Goal: Communication & Community: Answer question/provide support

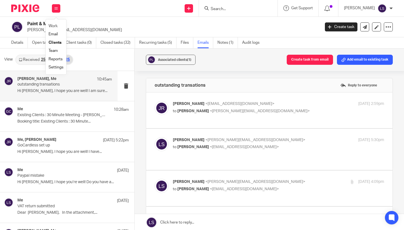
scroll to position [331, 0]
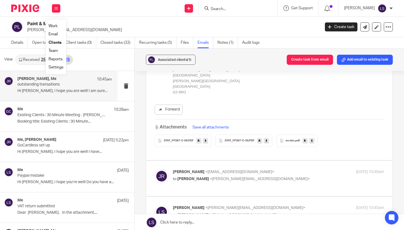
click at [55, 34] on link "Email" at bounding box center [53, 34] width 9 height 4
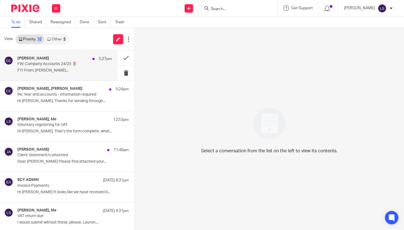
click at [55, 65] on p "FW: Company Accounts 24/25 🌷" at bounding box center [55, 64] width 76 height 5
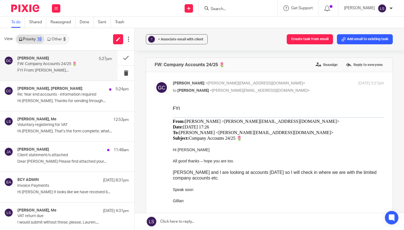
click at [203, 184] on div at bounding box center [278, 184] width 211 height 6
click at [276, 84] on p "Gillian Caughey <gillian@fearlessfinancials.co.uk>" at bounding box center [243, 84] width 141 height 6
checkbox input "false"
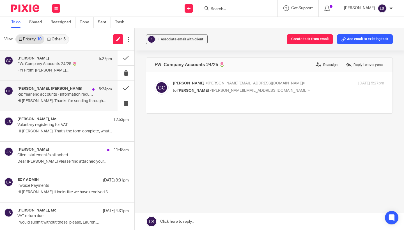
click at [74, 101] on p "Hi Clementine, Thanks for sending through..." at bounding box center [64, 101] width 95 height 5
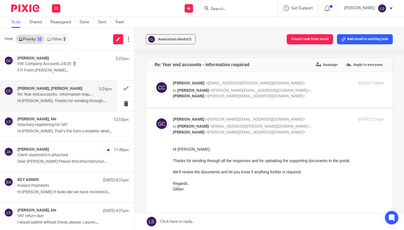
click at [201, 184] on div "Regards," at bounding box center [278, 184] width 211 height 6
click at [155, 116] on input "checkbox" at bounding box center [154, 116] width 0 height 0
checkbox input "false"
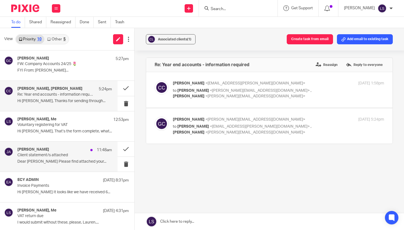
click at [56, 154] on p "Client statement/s attached" at bounding box center [55, 155] width 76 height 5
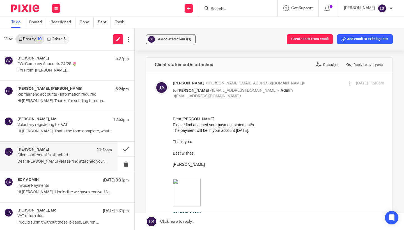
click at [226, 159] on p "Best wishes, Jane" at bounding box center [278, 164] width 211 height 28
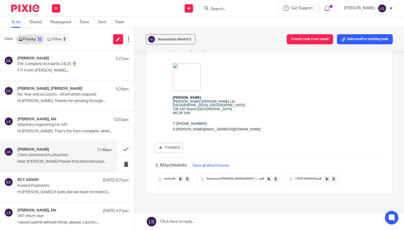
scroll to position [117, 0]
click at [276, 179] on icon at bounding box center [276, 178] width 2 height 4
click at [335, 178] on link at bounding box center [333, 178] width 5 height 6
click at [62, 12] on div "Work Email Clients Team Reports Settings" at bounding box center [56, 8] width 20 height 17
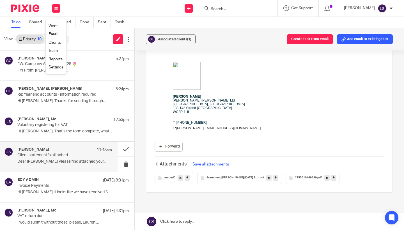
click at [52, 35] on link "Email" at bounding box center [54, 34] width 10 height 4
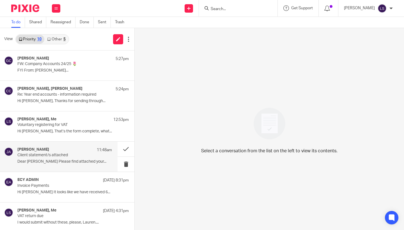
click at [53, 150] on div "Jane Allcroft 11:48am" at bounding box center [64, 150] width 95 height 6
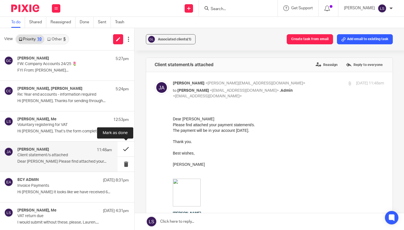
click at [123, 148] on button at bounding box center [126, 149] width 17 height 15
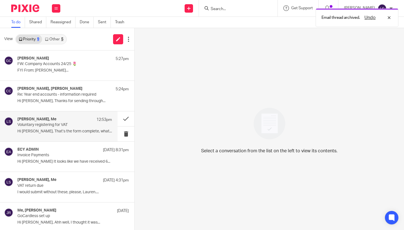
click at [54, 122] on div "Richard Smith, Me 12:53pm" at bounding box center [64, 120] width 95 height 6
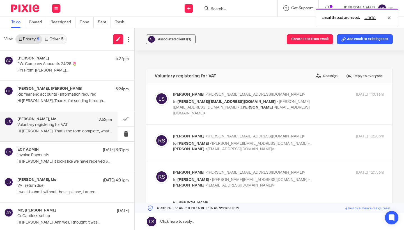
click at [394, 150] on div "Associated clients (1) Create task from email Add email to existing task Volunt…" at bounding box center [269, 129] width 269 height 202
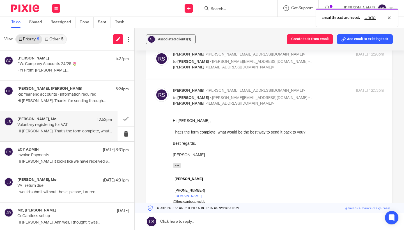
scroll to position [83, 0]
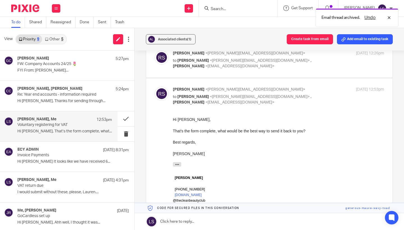
click at [308, 87] on div "Richard Smith <richard@thecleanbeautyclub.co.uk> to Lauren Simmons <lauren@fear…" at bounding box center [243, 96] width 141 height 19
checkbox input "false"
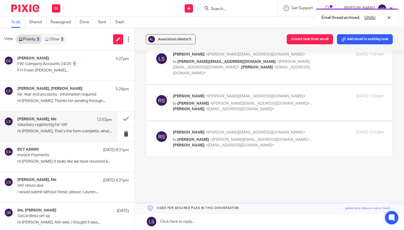
scroll to position [33, 0]
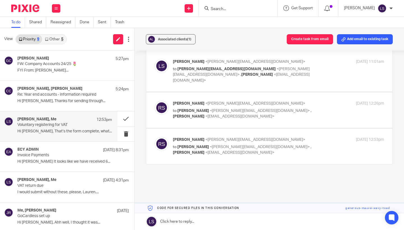
click at [207, 227] on link at bounding box center [269, 221] width 269 height 17
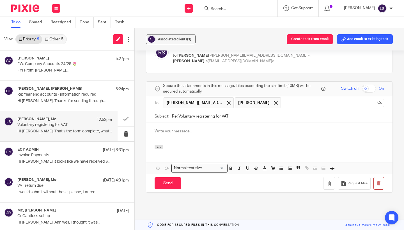
scroll to position [0, 0]
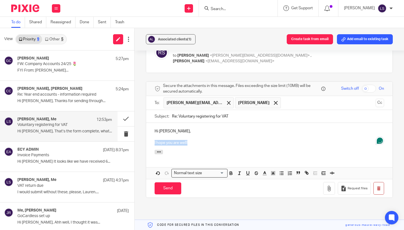
drag, startPoint x: 168, startPoint y: 135, endPoint x: 152, endPoint y: 135, distance: 15.7
click at [152, 135] on div "Hi Richard, I hope you are well!" at bounding box center [269, 136] width 246 height 27
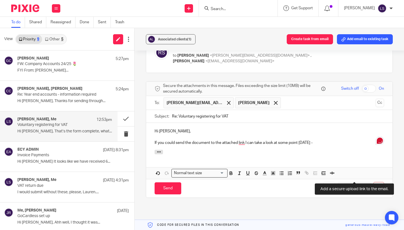
click at [349, 186] on span "Request files" at bounding box center [358, 188] width 20 height 4
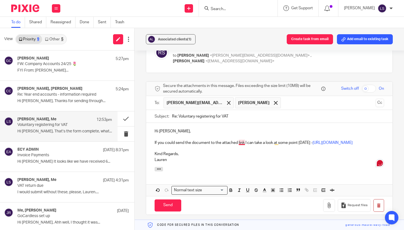
click at [242, 140] on p "If you could send the document to the attached link I can take a look at some p…" at bounding box center [270, 143] width 230 height 6
click at [213, 163] on div "Hi Richard, If you could send the document to the attached link, I can take a l…" at bounding box center [269, 145] width 246 height 44
click at [398, 135] on div "Associated clients (1) Create task from email Add email to existing task Volunt…" at bounding box center [269, 129] width 269 height 202
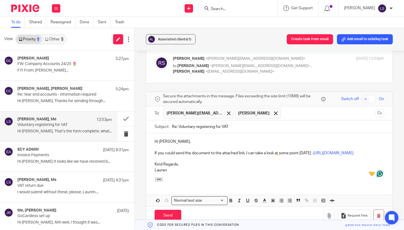
scroll to position [113, 0]
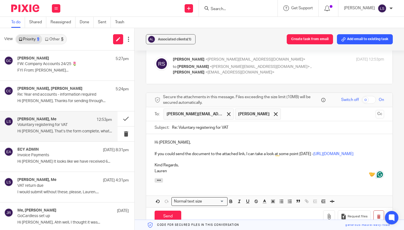
click at [315, 59] on div "Richard Smith <richard@thecleanbeautyclub.co.uk> to Lauren Simmons <lauren@fear…" at bounding box center [278, 66] width 211 height 19
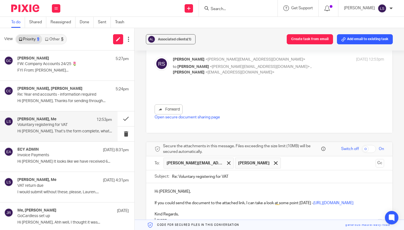
scroll to position [0, 0]
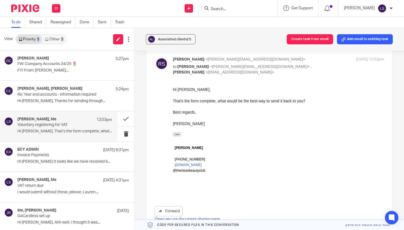
click at [315, 59] on div "Richard Smith <richard@thecleanbeautyclub.co.uk> to Lauren Simmons <lauren@fear…" at bounding box center [278, 66] width 211 height 19
checkbox input "false"
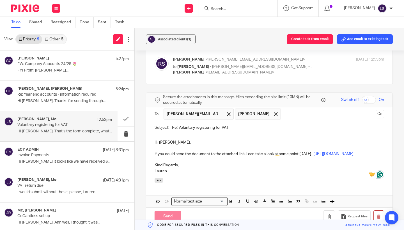
click at [169, 211] on input "Send" at bounding box center [168, 217] width 27 height 12
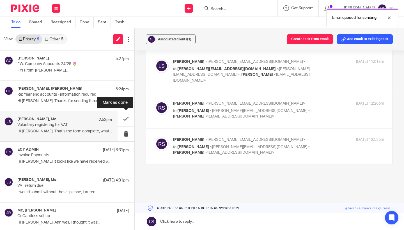
click at [130, 117] on button at bounding box center [126, 118] width 17 height 15
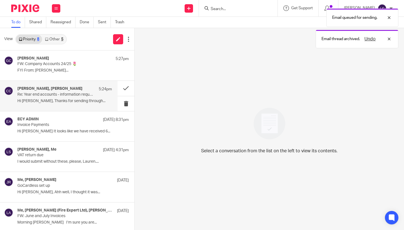
click at [76, 97] on p "Re: Year end accounts - information required" at bounding box center [55, 94] width 76 height 5
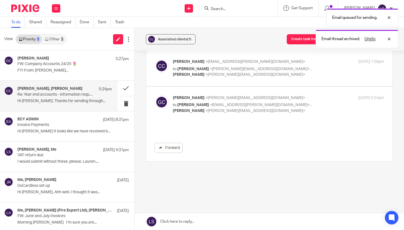
scroll to position [0, 0]
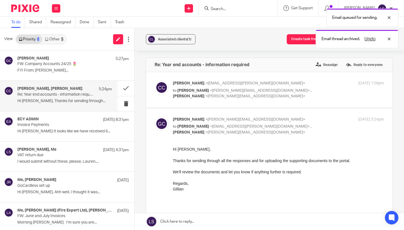
click at [313, 128] on p "to Clementine Carriere <clementine.carriere@gmail.com> , Lauren Simmons <lauren…" at bounding box center [243, 130] width 141 height 12
checkbox input "false"
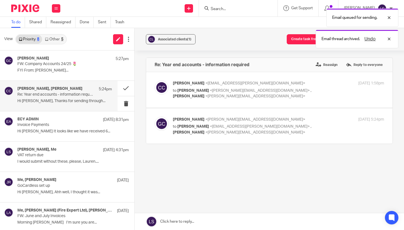
click at [307, 84] on p "Clementine Carriere <clementine.carriere@gmail.com>" at bounding box center [243, 84] width 141 height 6
checkbox input "true"
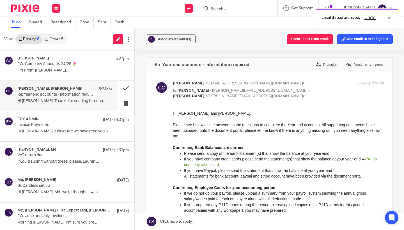
click at [225, 8] on div "Email thread archived. Undo" at bounding box center [300, 16] width 196 height 21
click at [217, 10] on div "Email thread archived. Undo" at bounding box center [300, 16] width 196 height 21
click at [222, 9] on input "Search" at bounding box center [235, 9] width 51 height 5
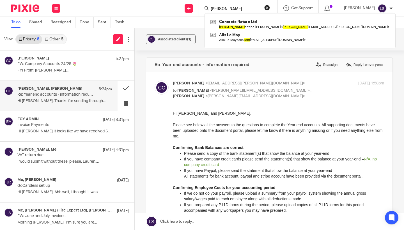
type input "clem"
click at [154, 81] on input "checkbox" at bounding box center [154, 80] width 0 height 0
checkbox input "false"
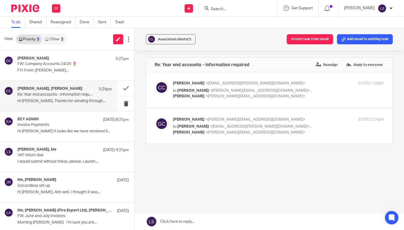
click at [228, 10] on input "Search" at bounding box center [235, 9] width 51 height 5
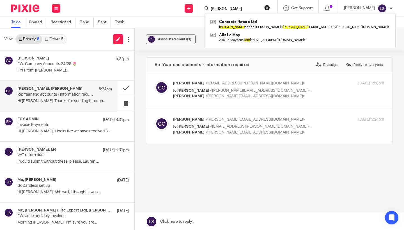
type input "clem"
click at [189, 156] on div "Re: Year end accounts - information required Reassign Reply to everyone Clement…" at bounding box center [269, 121] width 247 height 126
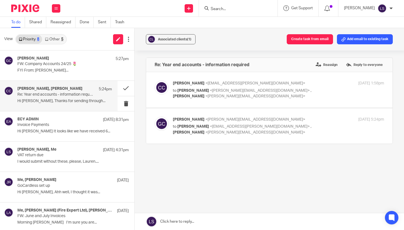
click at [214, 154] on div "Re: Year end accounts - information required Reassign Reply to everyone Clement…" at bounding box center [269, 121] width 247 height 126
click at [209, 149] on div "Re: Year end accounts - information required Reassign Reply to everyone Clement…" at bounding box center [269, 121] width 247 height 126
click at [128, 87] on button at bounding box center [126, 88] width 17 height 15
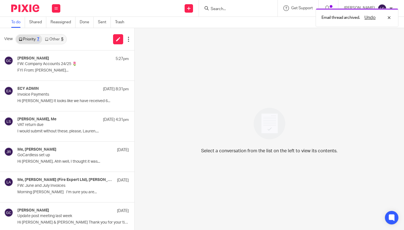
click at [57, 36] on link "Other 5" at bounding box center [54, 39] width 24 height 9
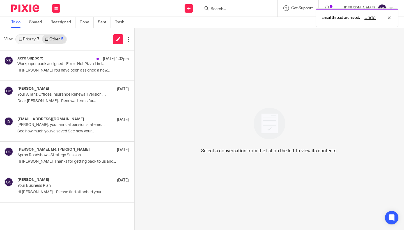
click at [32, 39] on link "Priority 7" at bounding box center [29, 39] width 26 height 9
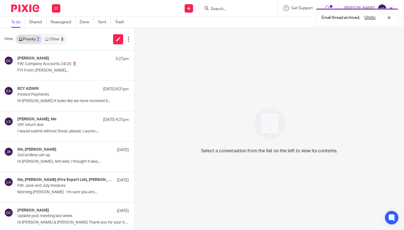
click at [56, 39] on link "Other 5" at bounding box center [54, 39] width 24 height 9
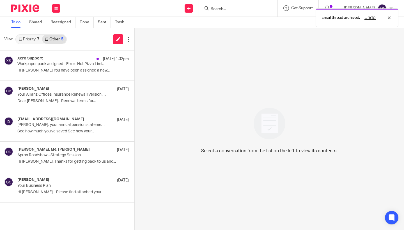
click at [33, 38] on link "Priority 7" at bounding box center [29, 39] width 26 height 9
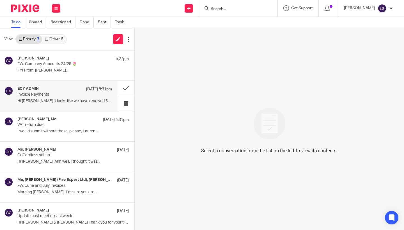
click at [64, 96] on p "Invoice Payments" at bounding box center [55, 94] width 76 height 5
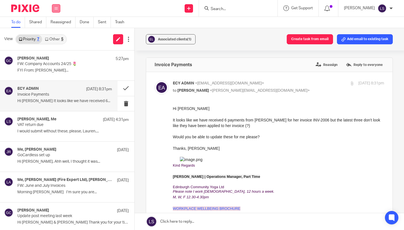
click at [54, 4] on button at bounding box center [56, 8] width 8 height 8
click at [53, 36] on link "Email" at bounding box center [54, 34] width 10 height 4
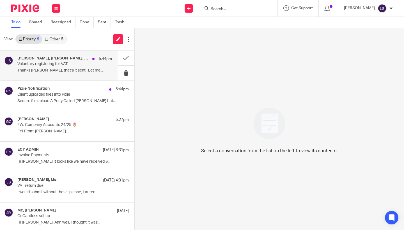
click at [55, 72] on p "Thanks Lauren, that’s it sent. Let me..." at bounding box center [64, 70] width 95 height 5
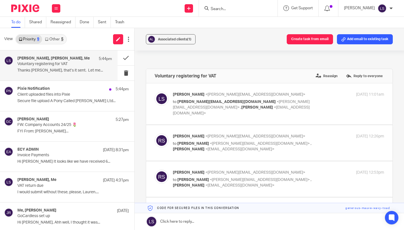
click at [401, 127] on div "Associated clients (1) Create task from email Add email to existing task Volunt…" at bounding box center [269, 129] width 269 height 202
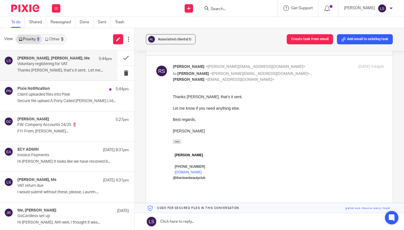
scroll to position [225, 0]
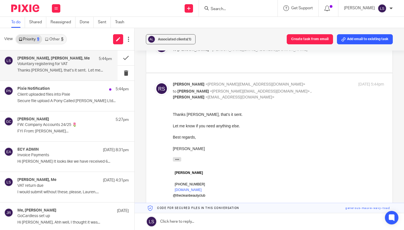
click at [322, 82] on div "19 Aug 2025 5:44pm" at bounding box center [349, 85] width 70 height 6
checkbox input "false"
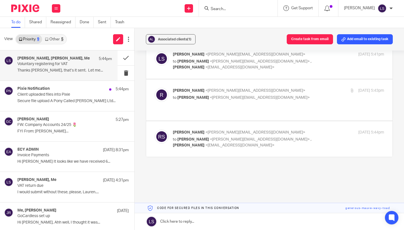
scroll to position [140, 0]
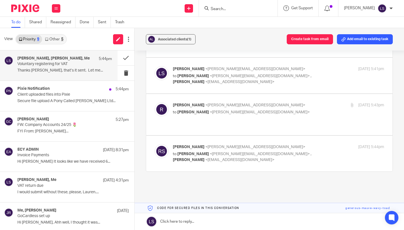
click at [209, 226] on link at bounding box center [269, 221] width 269 height 17
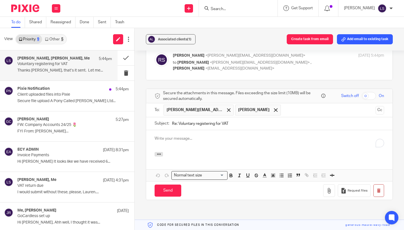
scroll to position [0, 0]
click at [171, 185] on input "Send" at bounding box center [168, 191] width 27 height 12
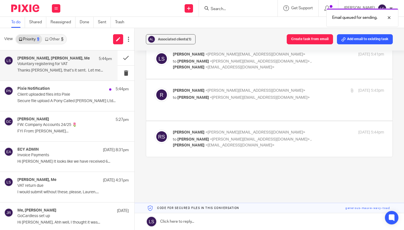
scroll to position [140, 0]
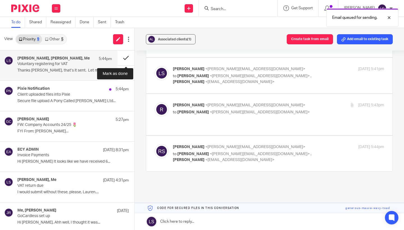
click at [127, 58] on button at bounding box center [126, 58] width 17 height 15
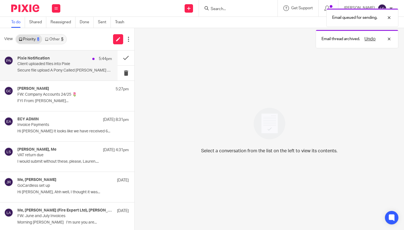
click at [65, 65] on p "Client uploaded files into Pixie" at bounding box center [55, 64] width 76 height 5
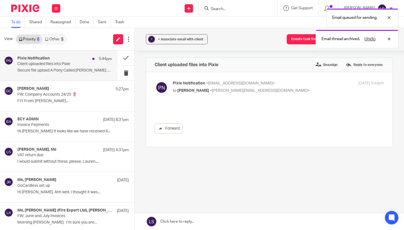
scroll to position [0, 0]
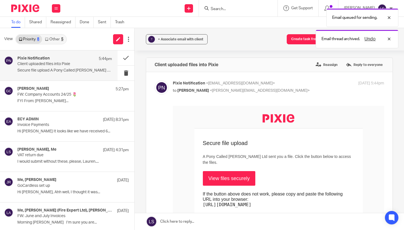
click at [179, 166] on td "Secure file upload A Pony Called Steve Ltd sent you a file. Click the button be…" at bounding box center [278, 173] width 211 height 88
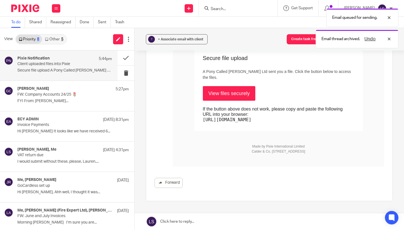
scroll to position [90, 0]
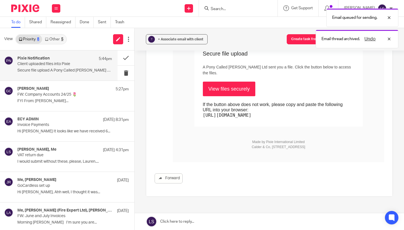
click at [230, 83] on link "View files securely" at bounding box center [229, 89] width 53 height 15
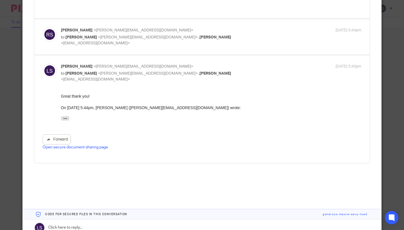
scroll to position [268, 0]
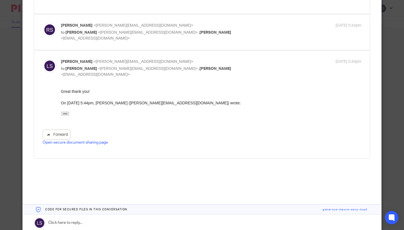
click at [208, 59] on p "Lauren Simmons <lauren@fearlessfinancials.co.uk>" at bounding box center [161, 62] width 200 height 6
checkbox input "false"
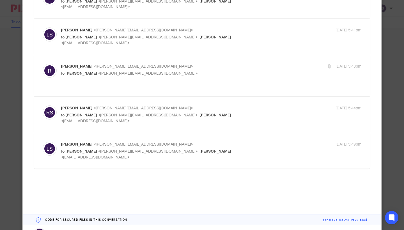
scroll to position [185, 0]
click at [200, 71] on p "to Lauren Simmons <lauren@fearlessfinancials.co.uk>" at bounding box center [161, 74] width 200 height 6
checkbox input "true"
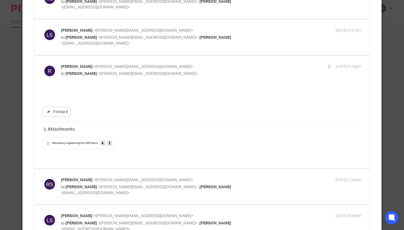
scroll to position [0, 0]
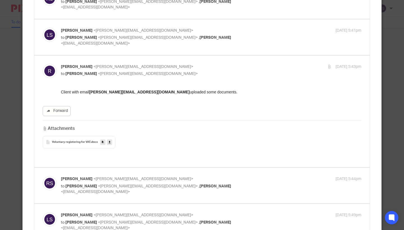
click at [110, 141] on icon at bounding box center [110, 142] width 2 height 4
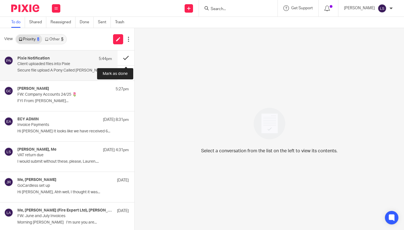
click at [126, 59] on button at bounding box center [126, 58] width 17 height 15
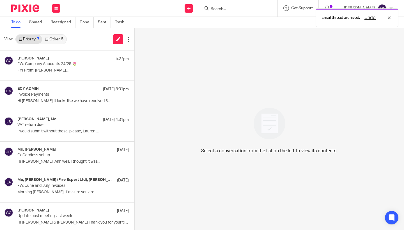
click at [59, 39] on link "Other 5" at bounding box center [54, 39] width 24 height 9
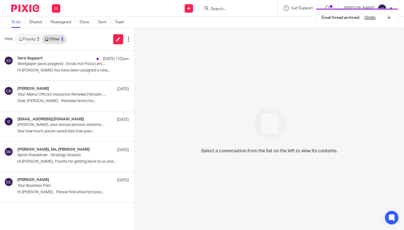
click at [32, 39] on link "Priority 7" at bounding box center [29, 39] width 26 height 9
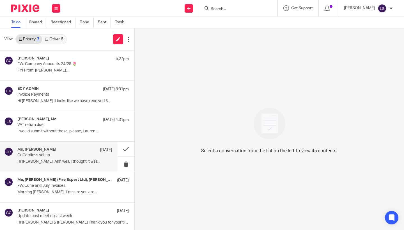
click at [58, 159] on div "Me, Jake Richardson 14 Aug GoCardless set up Hi Lauren, Ahh well, I thought it …" at bounding box center [64, 156] width 95 height 19
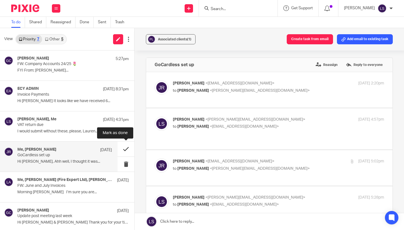
click at [123, 149] on button at bounding box center [126, 149] width 17 height 15
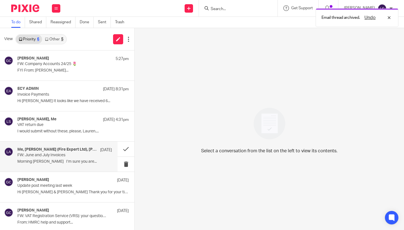
click at [52, 162] on p "Morning [PERSON_NAME] I’m sure you are..." at bounding box center [64, 161] width 95 height 5
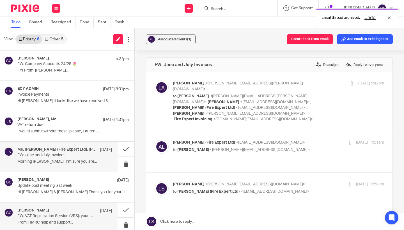
click at [53, 192] on p "Hi [PERSON_NAME] & [PERSON_NAME] Thank you for your time on..." at bounding box center [72, 192] width 111 height 5
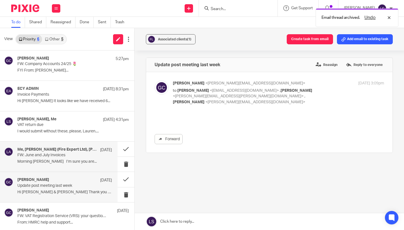
click at [53, 212] on div "Gillian Caughey 19 Oct 2022" at bounding box center [72, 211] width 111 height 6
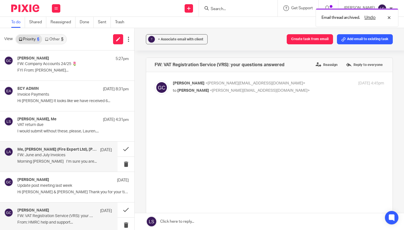
click at [53, 168] on div "Me, Ailsa Brown (Fire Expert Ltd), Lisa Anderson 8 Aug FW: June and July Invoic…" at bounding box center [59, 157] width 118 height 30
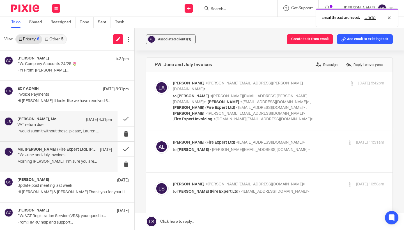
click at [54, 130] on p "I would submit without these, please, Lauren...." at bounding box center [64, 131] width 95 height 5
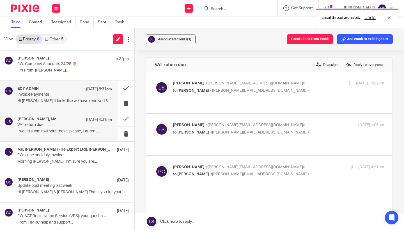
click at [58, 100] on p "Hi [PERSON_NAME] It looks like we have received 6..." at bounding box center [64, 101] width 95 height 5
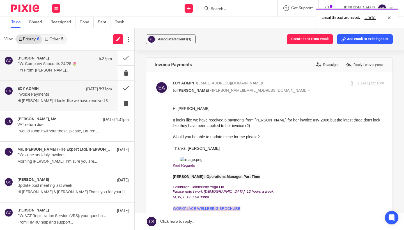
click at [65, 71] on p "FYI From: Gillian Caughey..." at bounding box center [64, 70] width 95 height 5
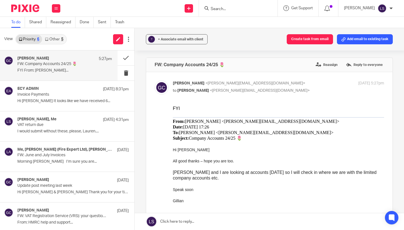
click at [60, 41] on link "Other 5" at bounding box center [54, 39] width 24 height 9
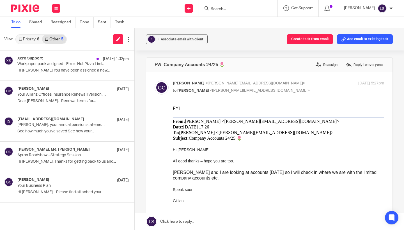
click at [29, 39] on link "Priority 6" at bounding box center [29, 39] width 26 height 9
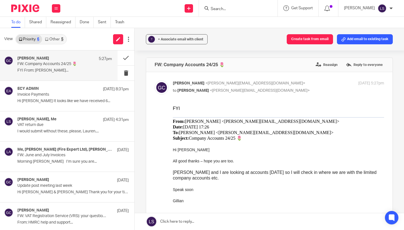
click at [56, 38] on link "Other 5" at bounding box center [54, 39] width 24 height 9
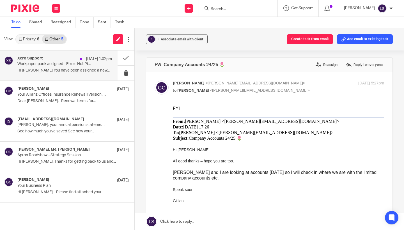
click at [64, 63] on p "Workpaper pack assigned - Errols Hot Pizza Limited" at bounding box center [55, 64] width 76 height 5
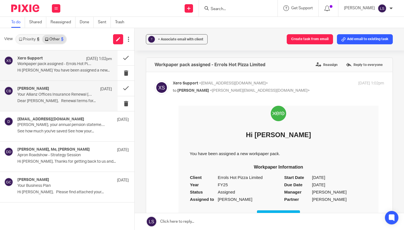
click at [61, 95] on p "Your Allianz Offices Insurance Renewal [Version Ref: 157665919]" at bounding box center [55, 94] width 76 height 5
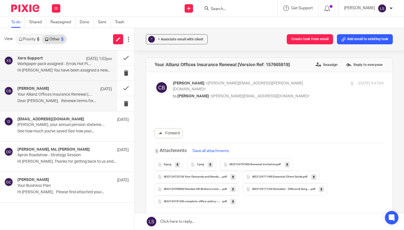
click at [61, 72] on p "Hi Lauren Simmons You have been assigned a new..." at bounding box center [64, 70] width 95 height 5
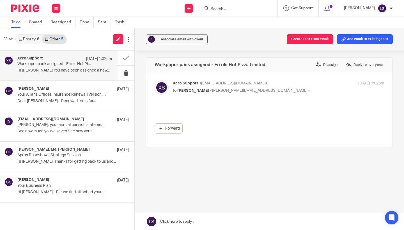
click at [36, 42] on link "Priority 6" at bounding box center [29, 39] width 26 height 9
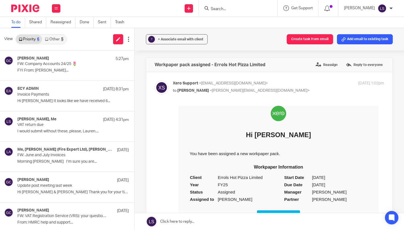
click at [55, 39] on link "Other 5" at bounding box center [54, 39] width 24 height 9
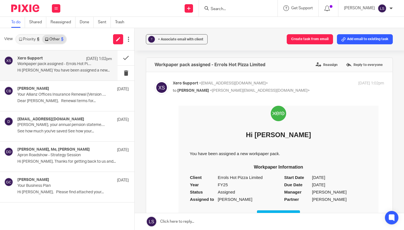
click at [37, 42] on link "Priority 6" at bounding box center [29, 39] width 26 height 9
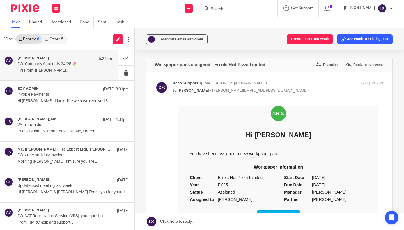
click at [47, 65] on p "FW: Company Accounts 24/25 🌷" at bounding box center [55, 64] width 76 height 5
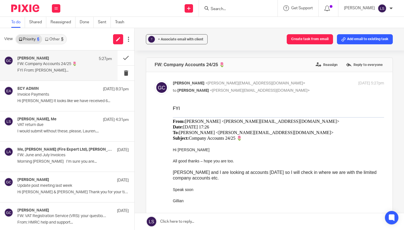
click at [282, 87] on div "Gillian Caughey <gillian@fearlessfinancials.co.uk> to Lauren Simmons <lauren@fe…" at bounding box center [243, 87] width 141 height 13
checkbox input "false"
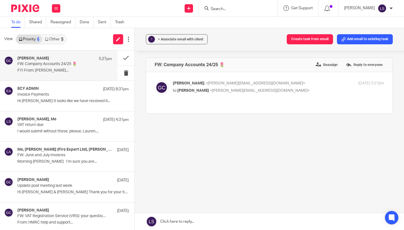
click at [58, 38] on link "Other 5" at bounding box center [54, 39] width 24 height 9
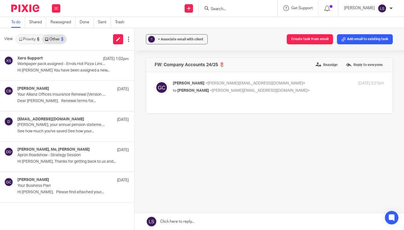
click at [31, 40] on link "Priority 6" at bounding box center [29, 39] width 26 height 9
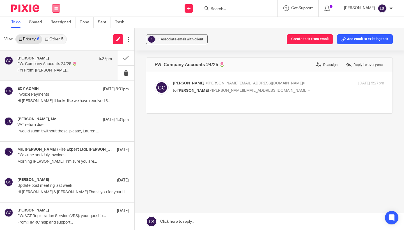
click at [56, 7] on icon at bounding box center [55, 8] width 3 height 3
click at [55, 34] on link "Email" at bounding box center [54, 34] width 10 height 4
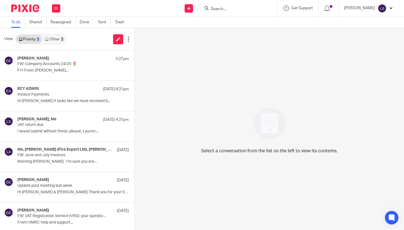
click at [59, 36] on link "Other 5" at bounding box center [54, 39] width 24 height 9
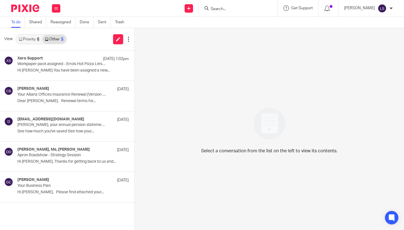
click at [27, 40] on link "Priority 6" at bounding box center [29, 39] width 26 height 9
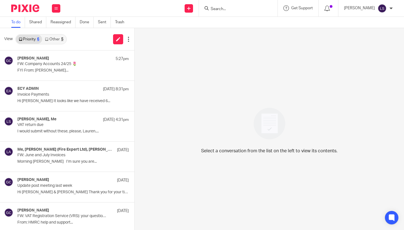
click at [61, 8] on div "Work Email Clients Team Reports Settings" at bounding box center [56, 8] width 20 height 17
click at [58, 9] on icon at bounding box center [55, 8] width 3 height 3
click at [56, 10] on icon at bounding box center [55, 8] width 3 height 3
click at [55, 35] on link "Email" at bounding box center [54, 34] width 10 height 4
click at [55, 38] on link "Other 5" at bounding box center [54, 39] width 24 height 9
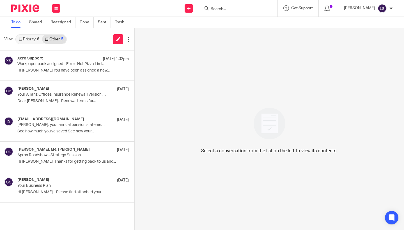
click at [36, 40] on link "Priority 6" at bounding box center [29, 39] width 26 height 9
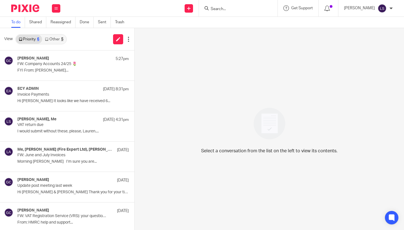
click at [51, 39] on link "Other 5" at bounding box center [54, 39] width 24 height 9
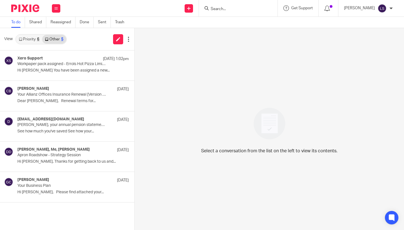
click at [30, 39] on link "Priority 6" at bounding box center [29, 39] width 26 height 9
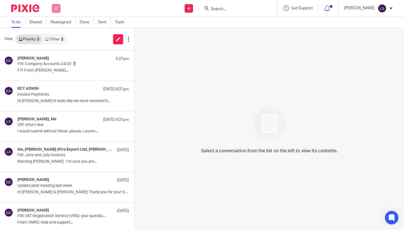
click at [56, 10] on icon at bounding box center [55, 8] width 3 height 3
click at [56, 34] on link "Email" at bounding box center [54, 34] width 10 height 4
click at [56, 41] on link "Other 5" at bounding box center [54, 39] width 24 height 9
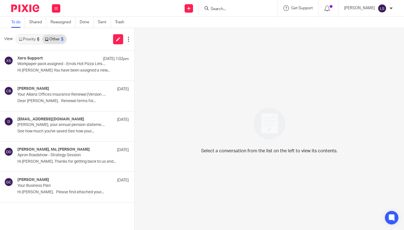
click at [31, 40] on link "Priority 6" at bounding box center [29, 39] width 26 height 9
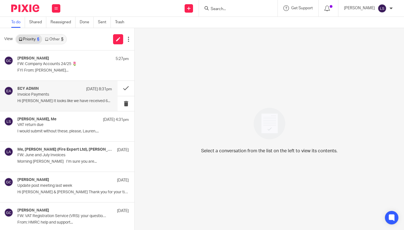
click at [40, 94] on p "Invoice Payments" at bounding box center [55, 94] width 76 height 5
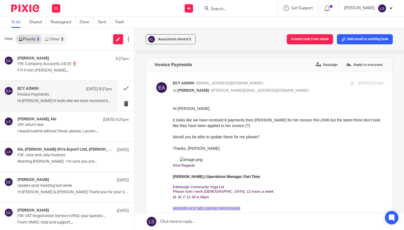
click at [158, 163] on div "Forward Attachments image .png" at bounding box center [270, 220] width 230 height 228
